Goal: Task Accomplishment & Management: Use online tool/utility

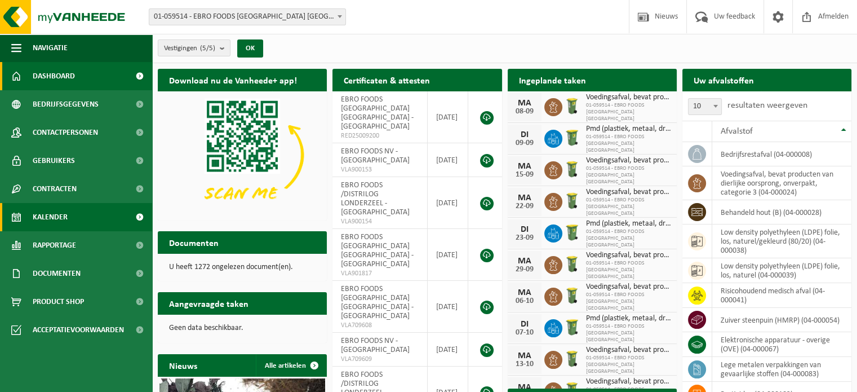
click at [48, 211] on span "Kalender" at bounding box center [50, 217] width 35 height 28
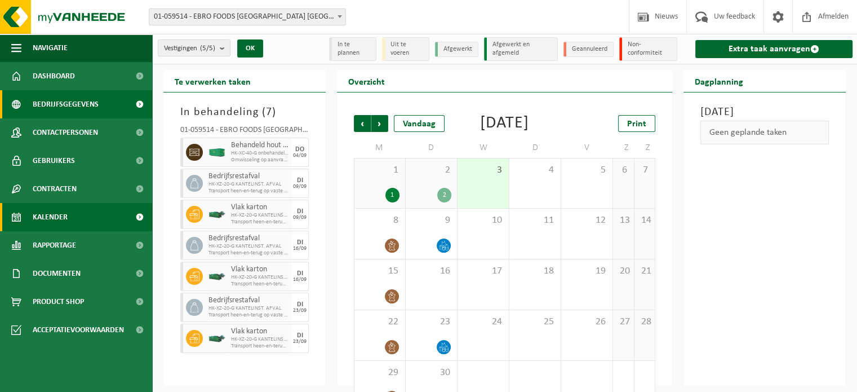
click at [73, 97] on span "Bedrijfsgegevens" at bounding box center [66, 104] width 66 height 28
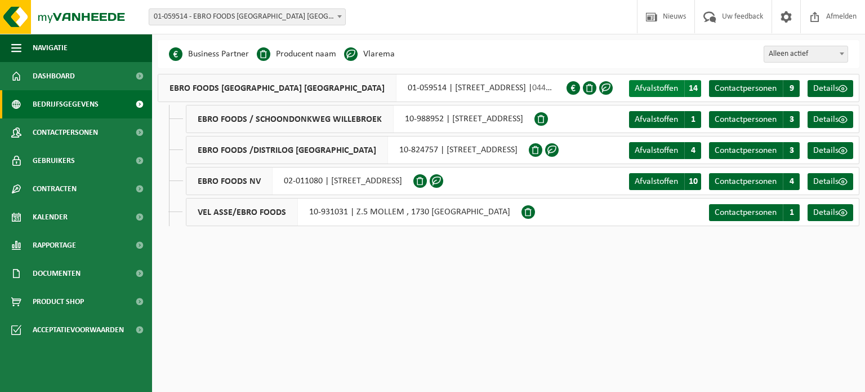
click at [644, 91] on span "Afvalstoffen" at bounding box center [656, 88] width 43 height 9
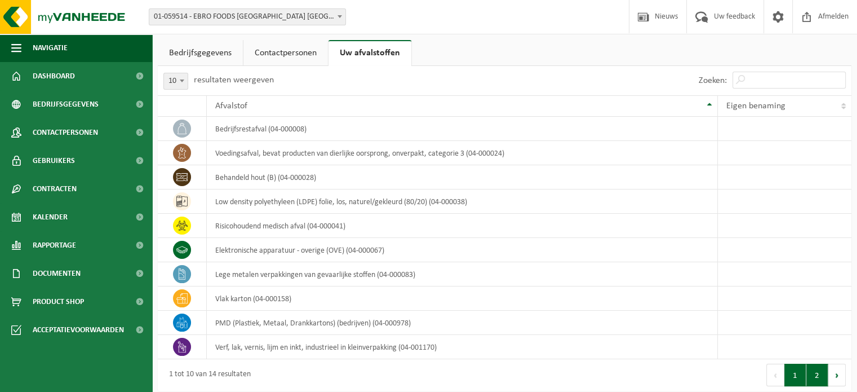
click at [811, 375] on button "2" at bounding box center [817, 374] width 22 height 23
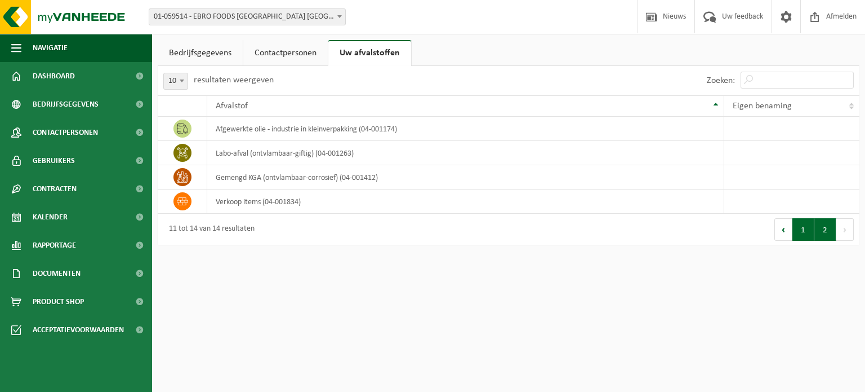
click at [805, 226] on button "1" at bounding box center [804, 229] width 22 height 23
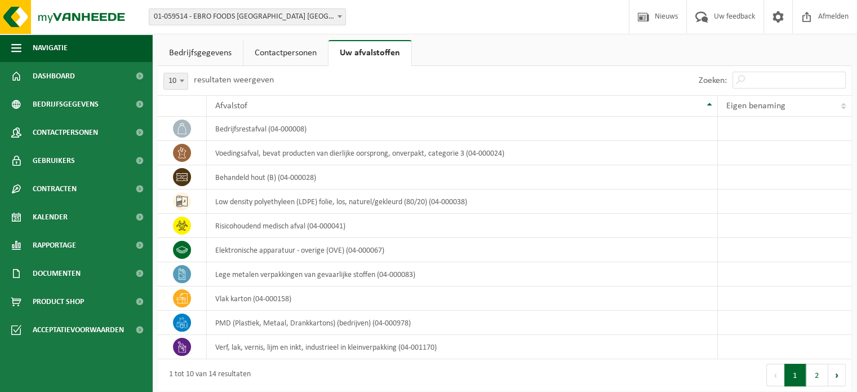
click at [286, 65] on link "Contactpersonen" at bounding box center [285, 53] width 85 height 26
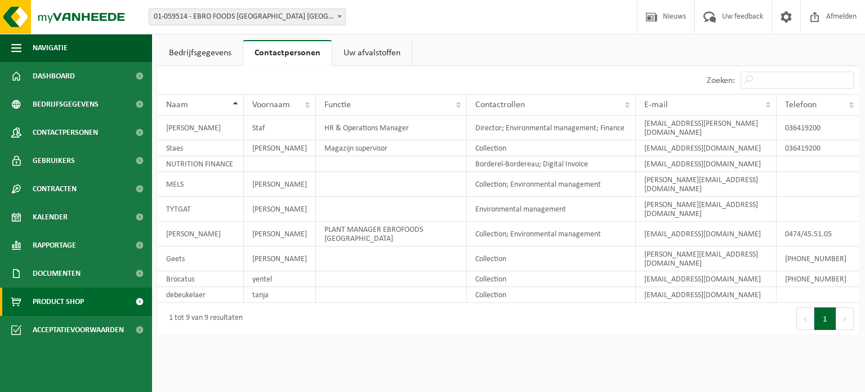
click at [54, 306] on span "Product Shop" at bounding box center [58, 301] width 51 height 28
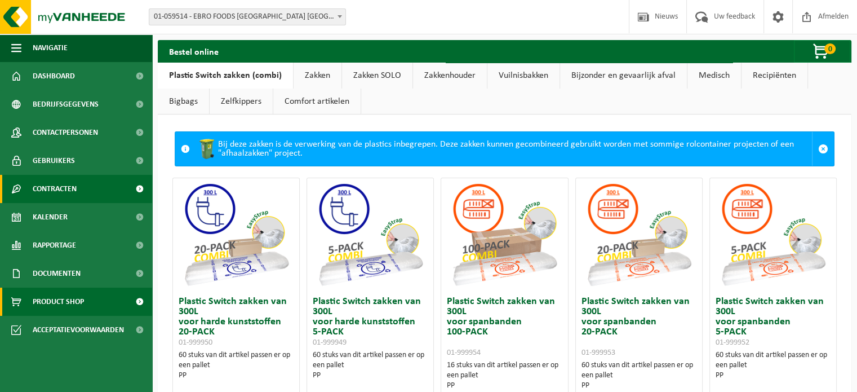
click at [50, 191] on span "Contracten" at bounding box center [55, 189] width 44 height 28
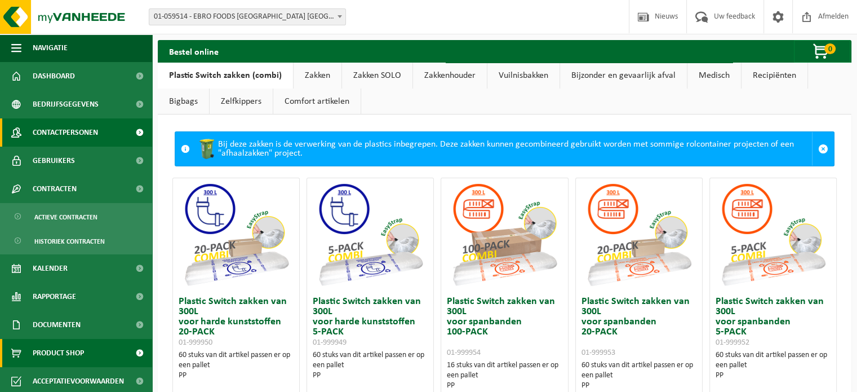
click at [66, 139] on span "Contactpersonen" at bounding box center [65, 132] width 65 height 28
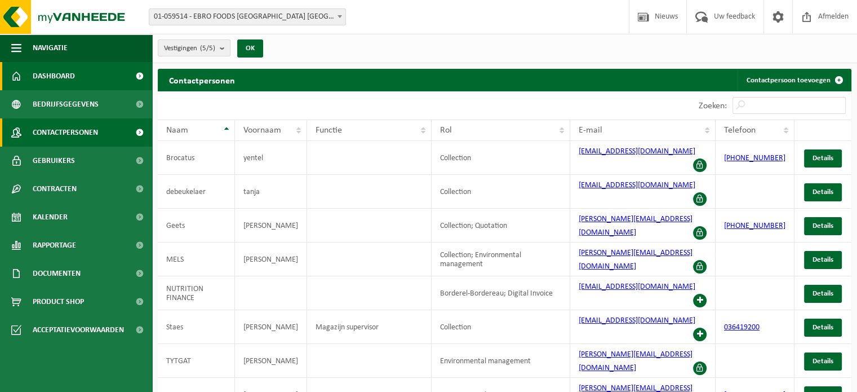
click at [92, 81] on link "Dashboard" at bounding box center [76, 76] width 152 height 28
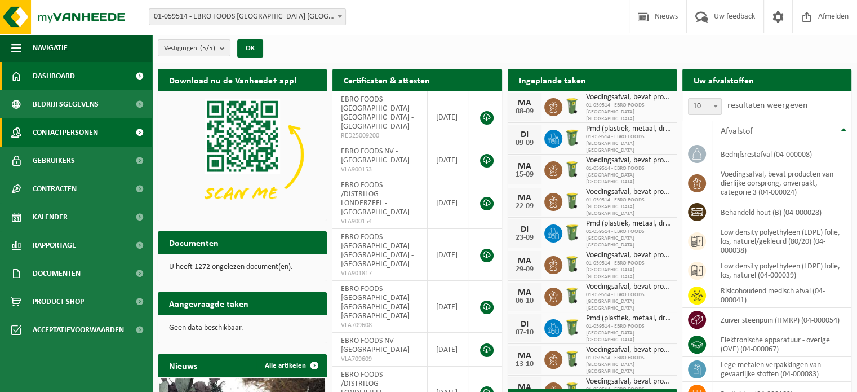
click at [79, 127] on span "Contactpersonen" at bounding box center [65, 132] width 65 height 28
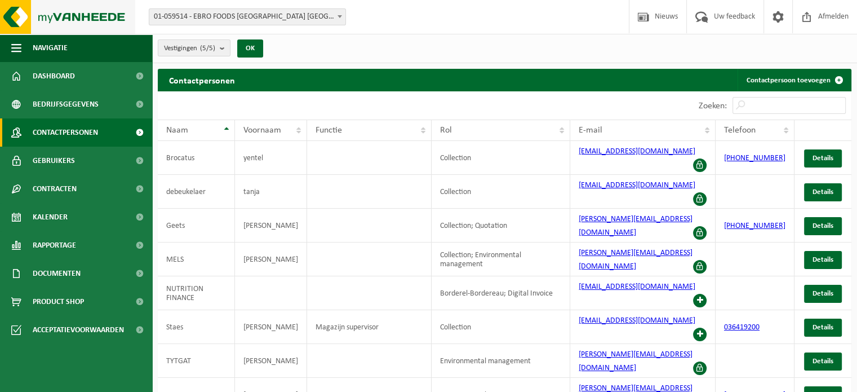
click at [73, 10] on img at bounding box center [67, 17] width 135 height 34
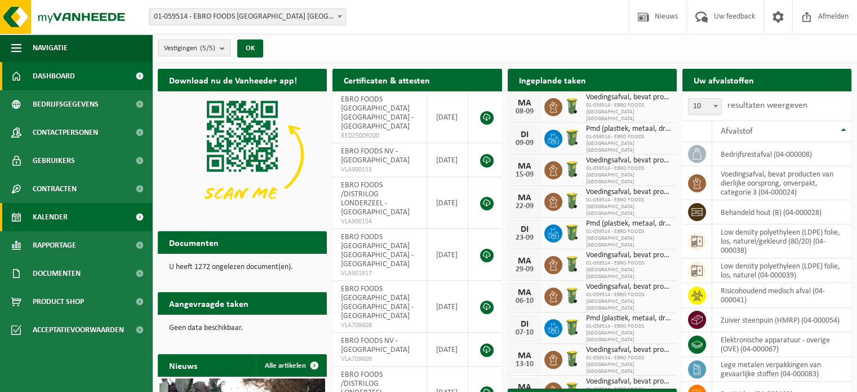
click at [62, 211] on span "Kalender" at bounding box center [50, 217] width 35 height 28
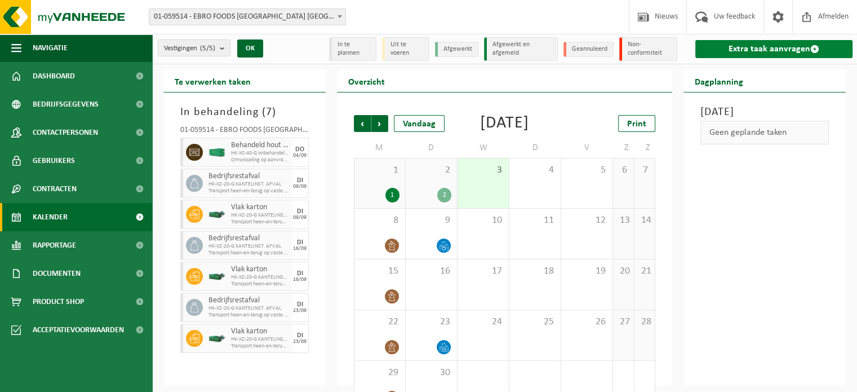
click at [766, 43] on link "Extra taak aanvragen" at bounding box center [773, 49] width 157 height 18
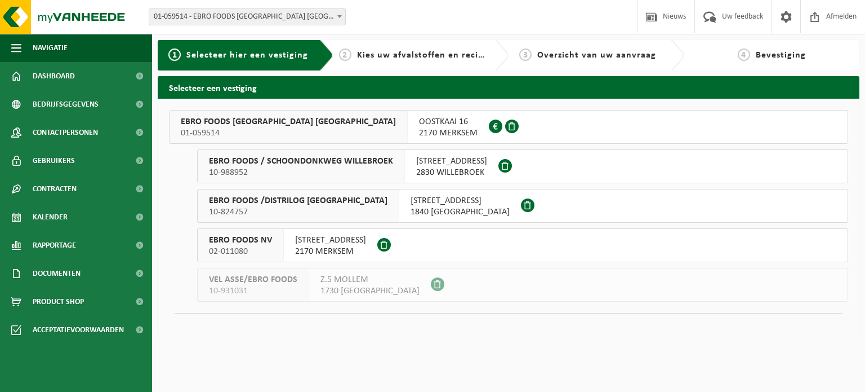
click at [263, 135] on span "01-059514" at bounding box center [288, 132] width 215 height 11
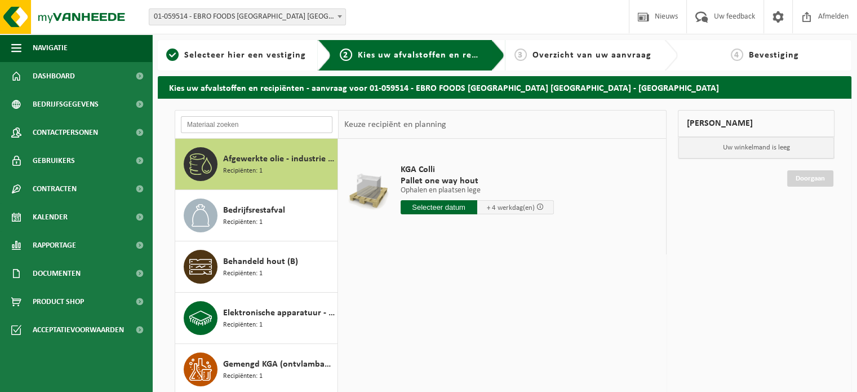
click at [276, 127] on input "text" at bounding box center [257, 124] width 152 height 17
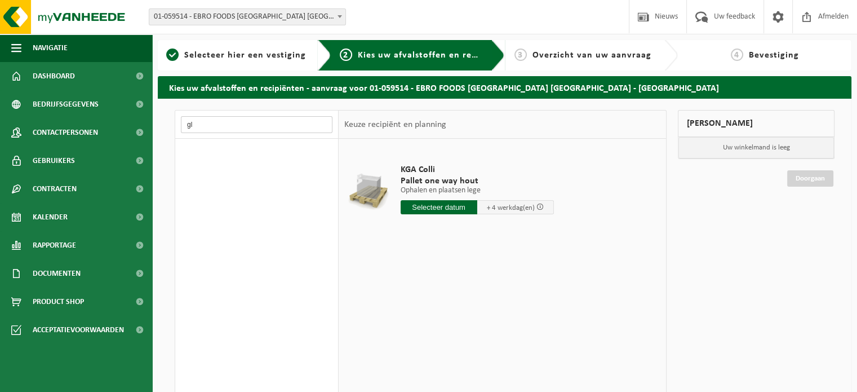
type input "g"
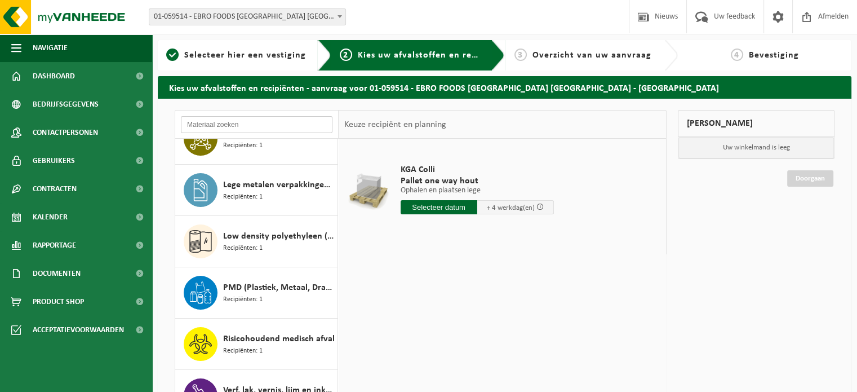
scroll to position [326, 0]
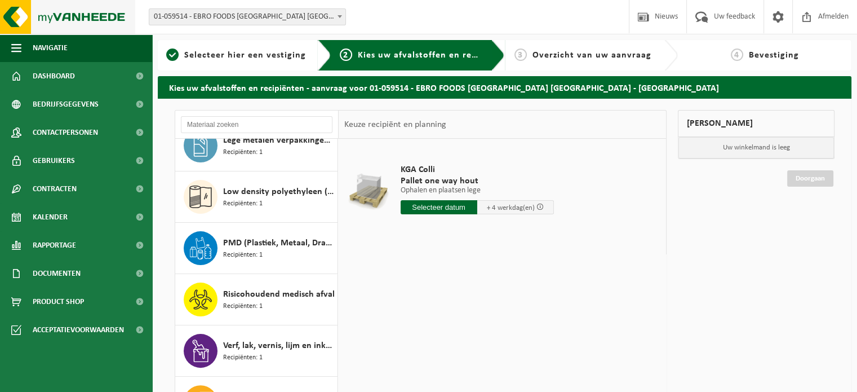
click at [110, 23] on img at bounding box center [67, 17] width 135 height 34
